Goal: Find specific page/section: Find specific page/section

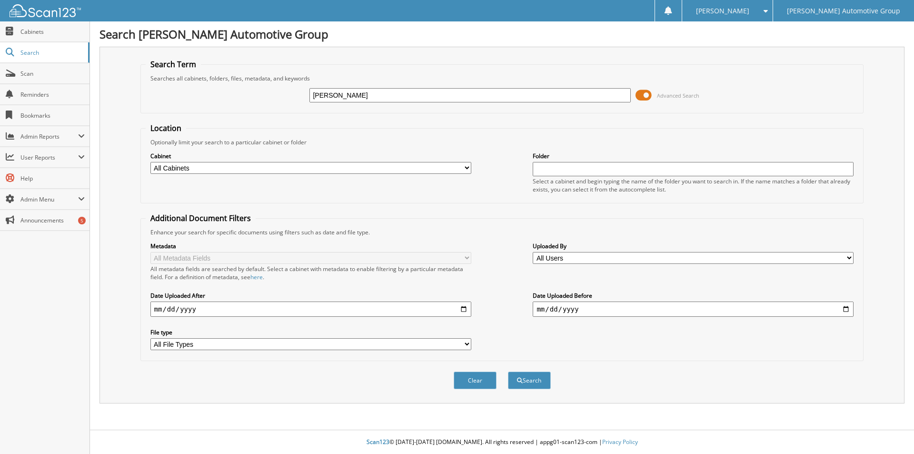
type input "[PERSON_NAME]"
click at [508, 371] on button "Search" at bounding box center [529, 380] width 43 height 18
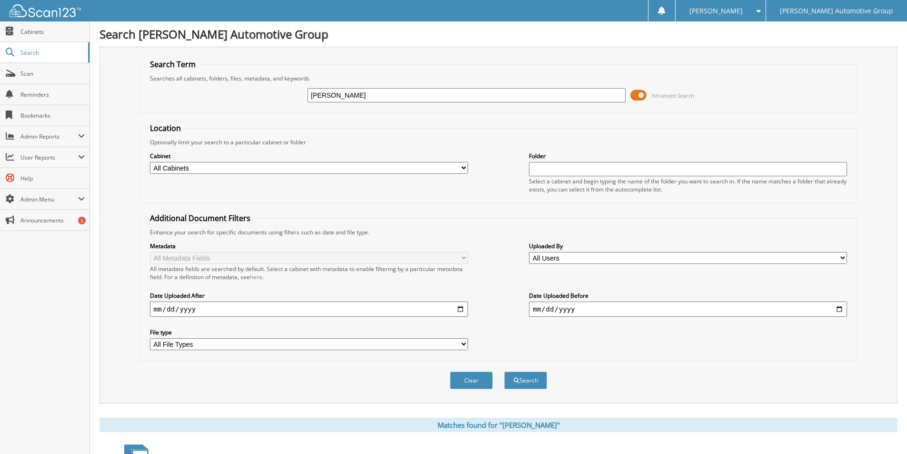
type input "ted mclendon"
click at [504, 371] on button "Search" at bounding box center [525, 380] width 43 height 18
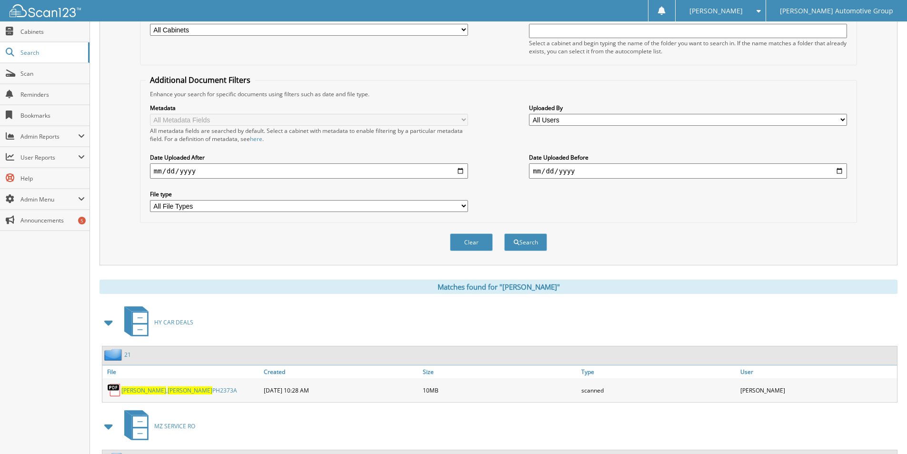
scroll to position [235, 0]
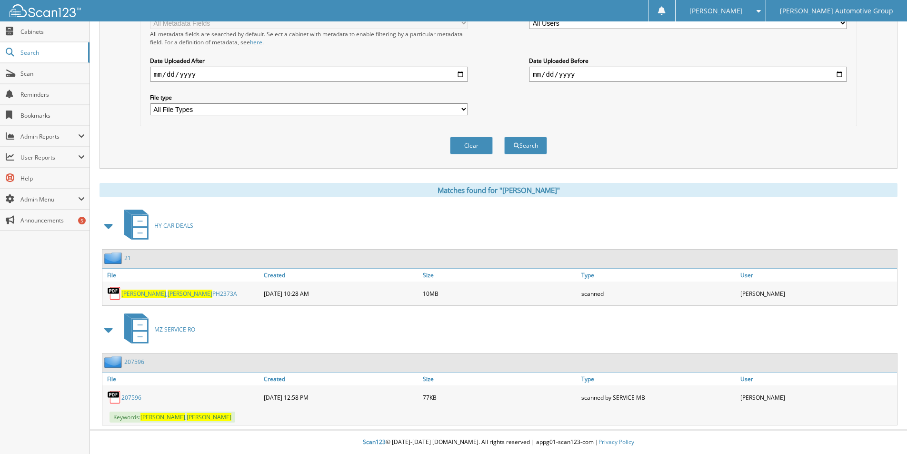
click at [168, 294] on span "[PERSON_NAME]" at bounding box center [190, 294] width 45 height 8
